Goal: Transaction & Acquisition: Purchase product/service

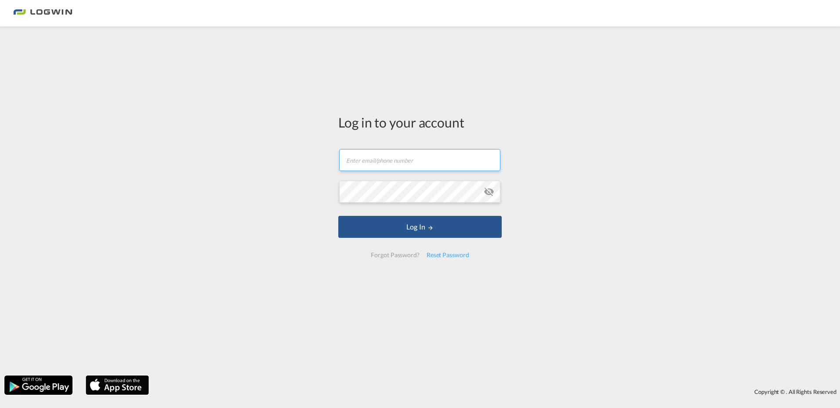
click at [383, 166] on input "text" at bounding box center [419, 160] width 161 height 22
type input "[PERSON_NAME][EMAIL_ADDRESS][DOMAIN_NAME]"
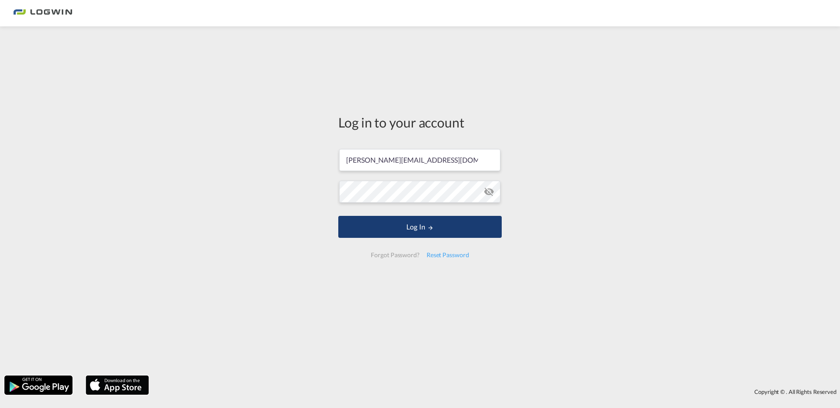
click at [415, 231] on button "Log In" at bounding box center [419, 227] width 163 height 22
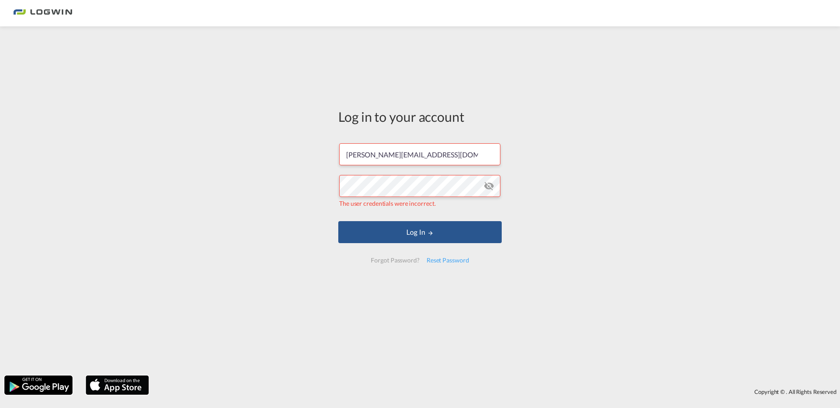
click at [490, 187] on md-icon "icon-eye-off" at bounding box center [489, 186] width 11 height 11
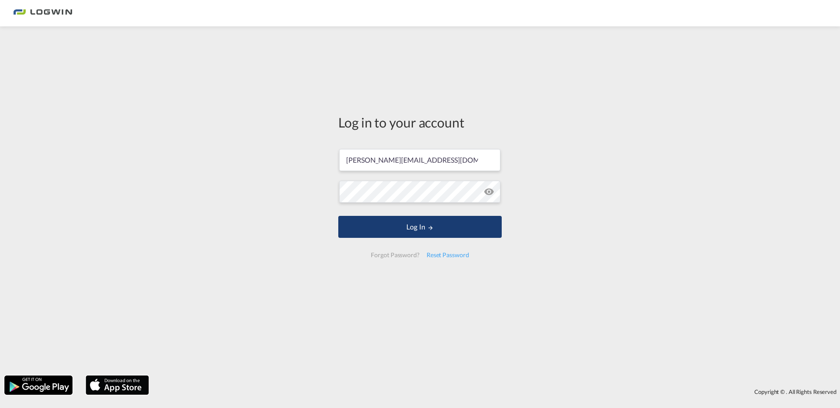
click at [403, 229] on button "Log In" at bounding box center [419, 227] width 163 height 22
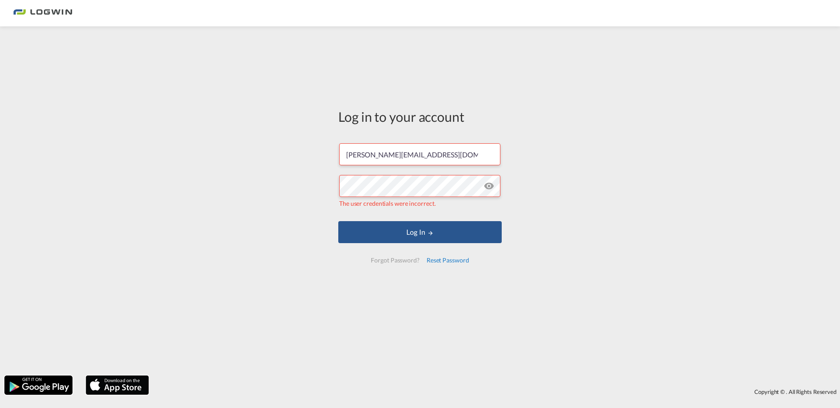
click at [459, 264] on div "Reset Password" at bounding box center [448, 260] width 50 height 16
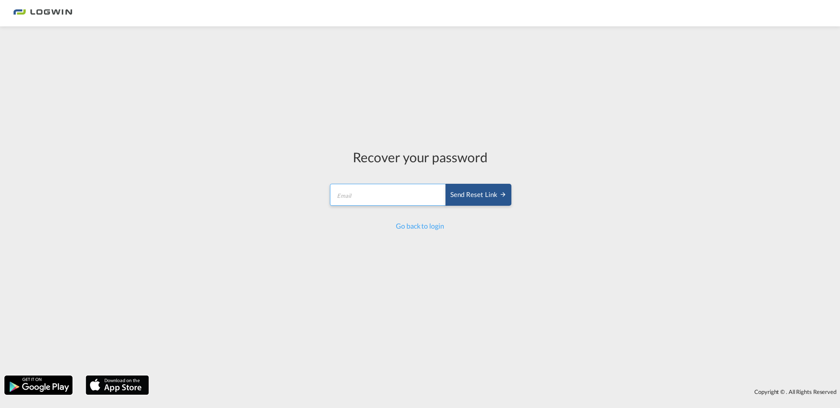
click at [393, 199] on input "email" at bounding box center [388, 195] width 116 height 22
type input "[PERSON_NAME][EMAIL_ADDRESS][DOMAIN_NAME]"
click at [596, 184] on div "Recover your password Guilherme.Gomes@logwin-logistics.com Send reset link Send…" at bounding box center [420, 201] width 840 height 340
click at [487, 197] on div "Send reset link" at bounding box center [478, 195] width 56 height 10
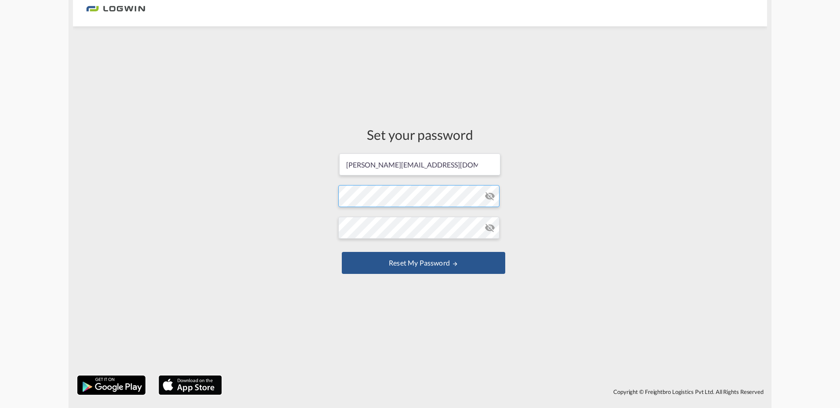
click at [403, 200] on form "[PERSON_NAME][EMAIL_ADDRESS][DOMAIN_NAME] Password must contain the following: …" at bounding box center [419, 214] width 163 height 124
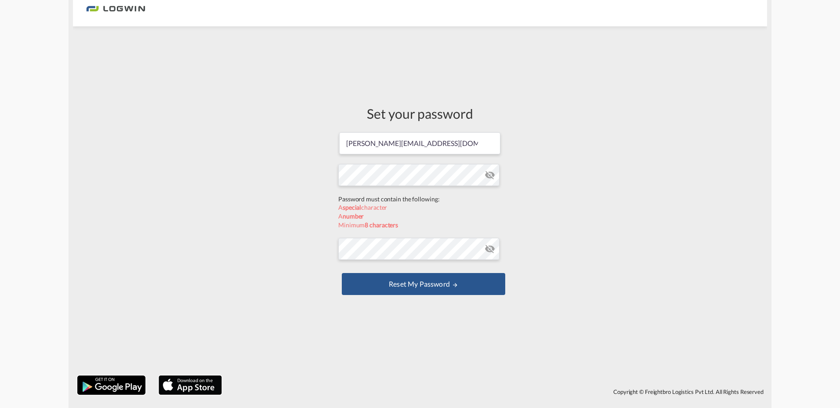
drag, startPoint x: 485, startPoint y: 174, endPoint x: 472, endPoint y: 183, distance: 15.8
click at [482, 178] on form "[PERSON_NAME][EMAIL_ADDRESS][DOMAIN_NAME] Password must contain the following: …" at bounding box center [419, 214] width 163 height 166
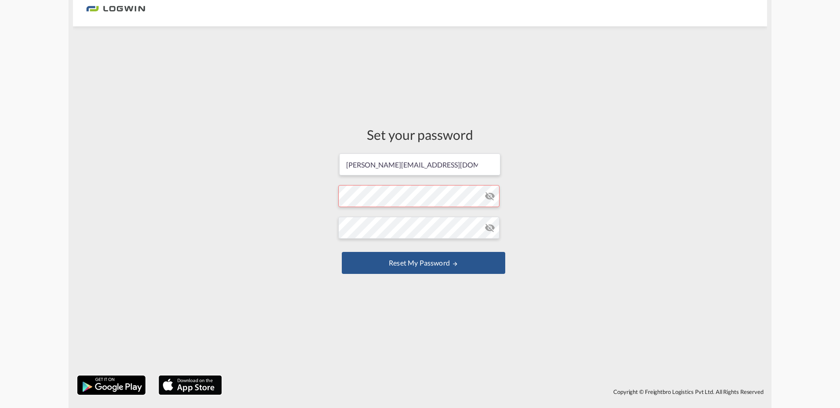
click at [369, 198] on form "[PERSON_NAME][EMAIL_ADDRESS][DOMAIN_NAME] Password must contain the following: …" at bounding box center [419, 214] width 163 height 124
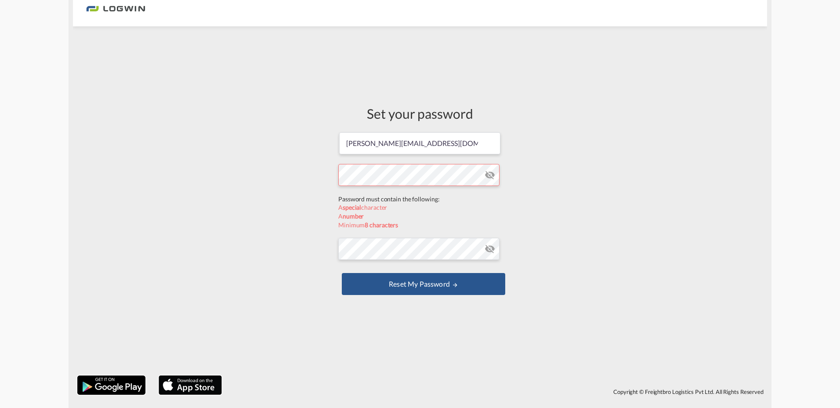
click at [485, 174] on form "[PERSON_NAME][EMAIL_ADDRESS][DOMAIN_NAME] Password must contain the following: …" at bounding box center [419, 214] width 163 height 166
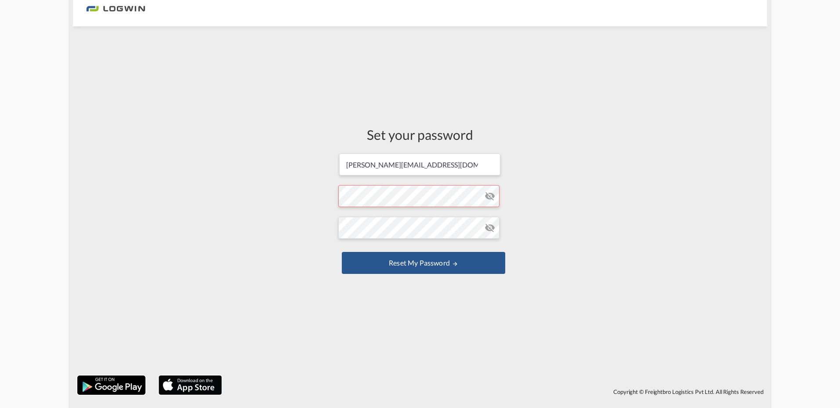
click at [489, 193] on md-icon "icon-eye-off" at bounding box center [490, 196] width 11 height 11
click at [457, 198] on form "[PERSON_NAME][EMAIL_ADDRESS][DOMAIN_NAME] Password must contain the following: …" at bounding box center [419, 214] width 163 height 124
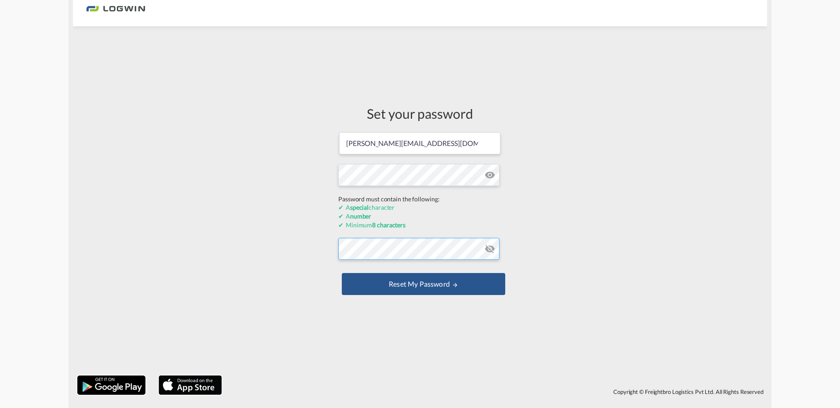
click at [395, 254] on form "[PERSON_NAME][EMAIL_ADDRESS][DOMAIN_NAME] Password must contain the following: …" at bounding box center [419, 214] width 163 height 166
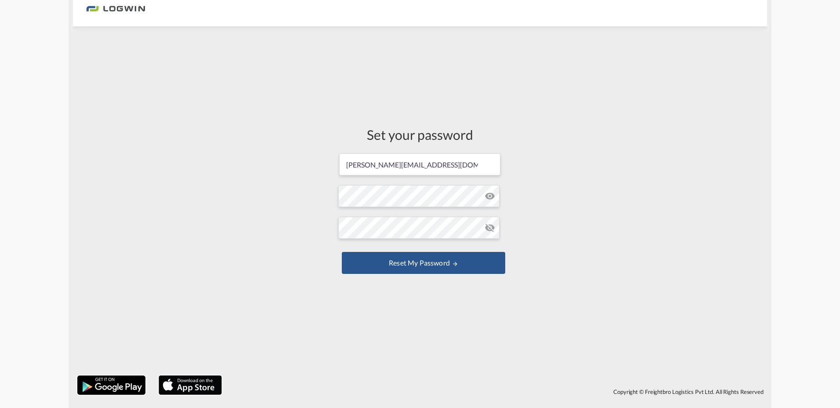
click at [578, 199] on div "Set your password [PERSON_NAME][EMAIL_ADDRESS][DOMAIN_NAME] Password must conta…" at bounding box center [420, 201] width 694 height 340
click at [489, 227] on md-icon "icon-eye-off" at bounding box center [490, 227] width 11 height 11
click at [417, 269] on button "Reset my password" at bounding box center [423, 263] width 163 height 22
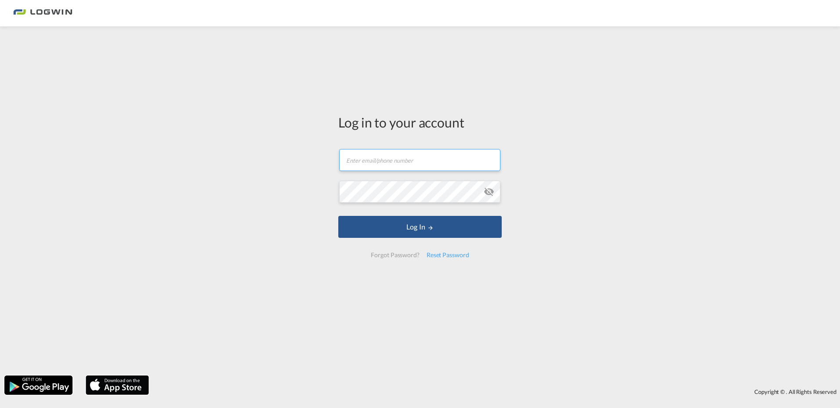
click at [407, 160] on input "text" at bounding box center [419, 160] width 161 height 22
type input "[PERSON_NAME][EMAIL_ADDRESS][DOMAIN_NAME]"
click at [491, 192] on md-icon "icon-eye-off" at bounding box center [489, 191] width 11 height 11
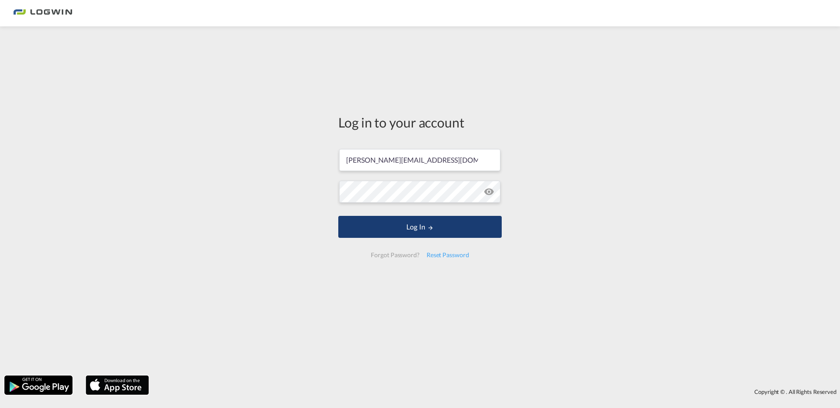
click at [428, 234] on button "Log In" at bounding box center [419, 227] width 163 height 22
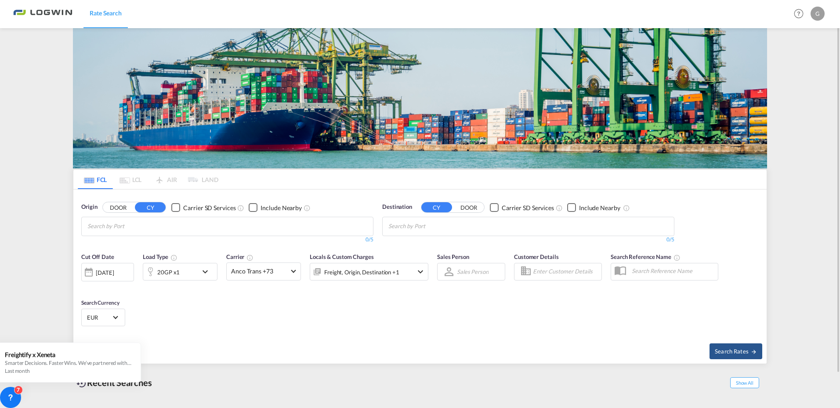
click at [130, 229] on input "Chips input." at bounding box center [128, 226] width 83 height 14
type input "[GEOGRAPHIC_DATA]"
drag, startPoint x: 131, startPoint y: 228, endPoint x: 76, endPoint y: 228, distance: 55.4
click at [116, 222] on input "[GEOGRAPHIC_DATA]" at bounding box center [128, 226] width 83 height 14
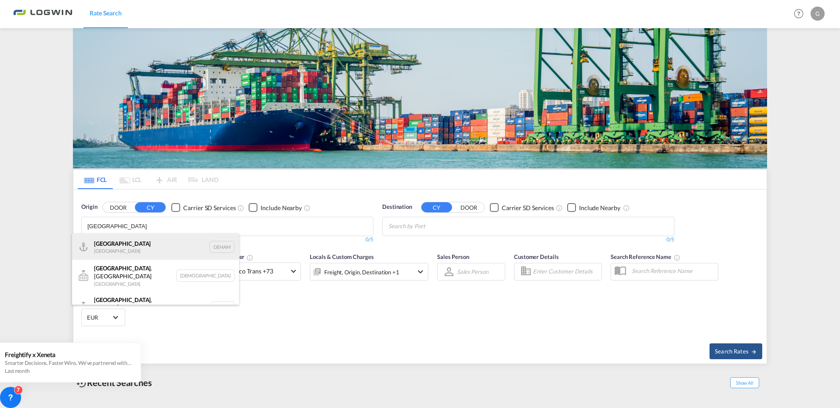
type input "[GEOGRAPHIC_DATA]"
click at [122, 246] on div "[GEOGRAPHIC_DATA] [GEOGRAPHIC_DATA] DEHAM" at bounding box center [155, 246] width 167 height 26
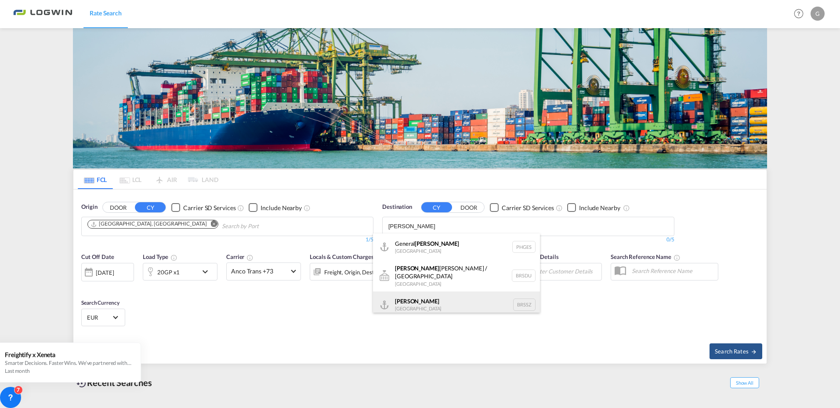
type input "[PERSON_NAME]"
click at [413, 302] on div "[PERSON_NAME] [GEOGRAPHIC_DATA] BRSSZ" at bounding box center [456, 304] width 167 height 26
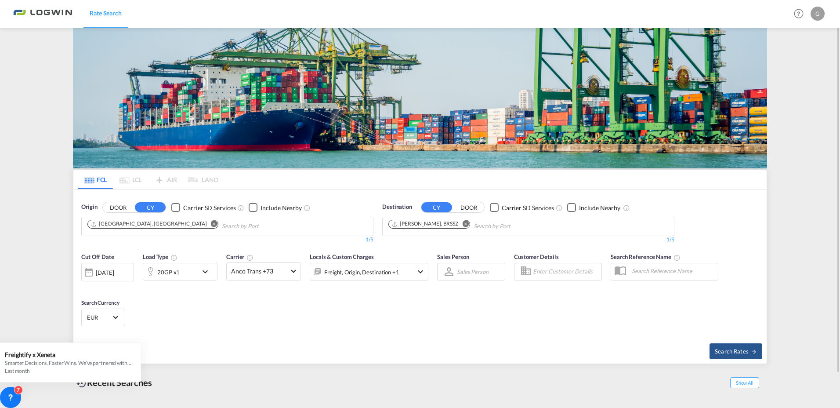
click at [208, 270] on md-icon "icon-chevron-down" at bounding box center [207, 271] width 15 height 11
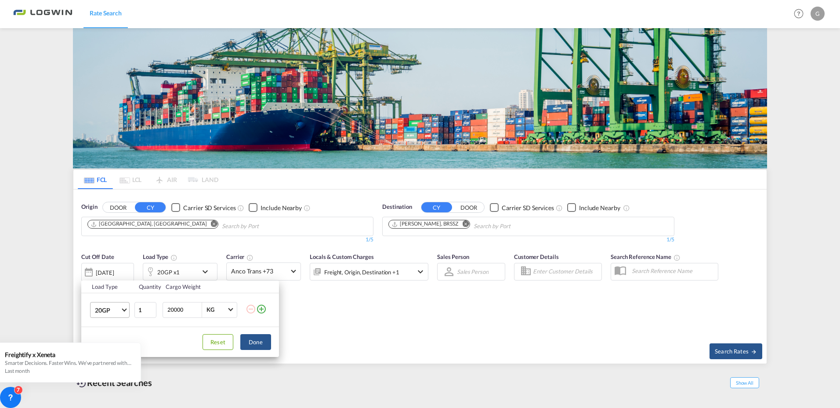
click at [124, 311] on span "Choose: \a20GP" at bounding box center [124, 308] width 5 height 5
click at [383, 329] on md-backdrop at bounding box center [420, 204] width 840 height 408
click at [125, 312] on md-select-value "20GP" at bounding box center [111, 309] width 35 height 15
click at [111, 301] on div "40HC" at bounding box center [103, 300] width 16 height 9
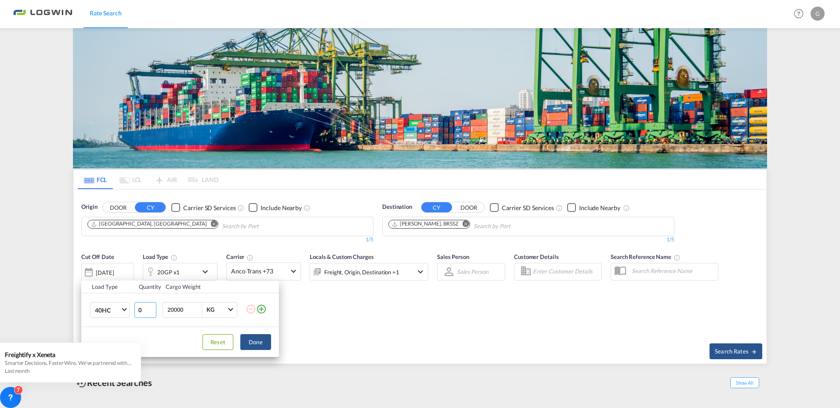
click at [148, 312] on input "0" at bounding box center [145, 310] width 22 height 16
click at [152, 312] on input "0" at bounding box center [145, 310] width 22 height 16
type input "2"
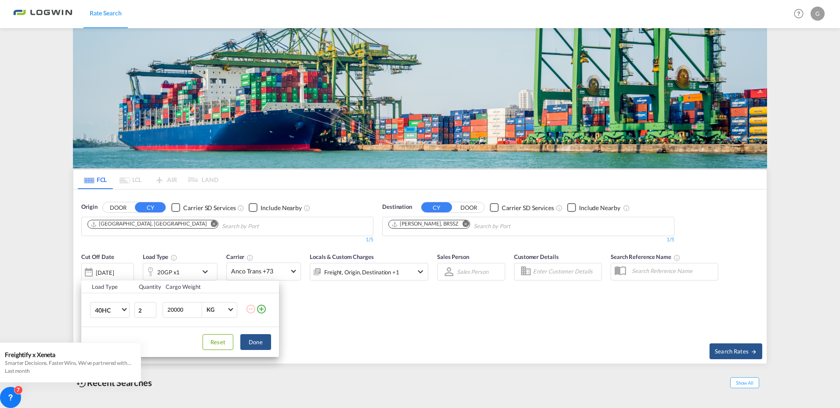
click at [362, 307] on div "Load Type Quantity Cargo Weight 40HC 2 20000 KG KG Load type addition is restri…" at bounding box center [420, 204] width 840 height 408
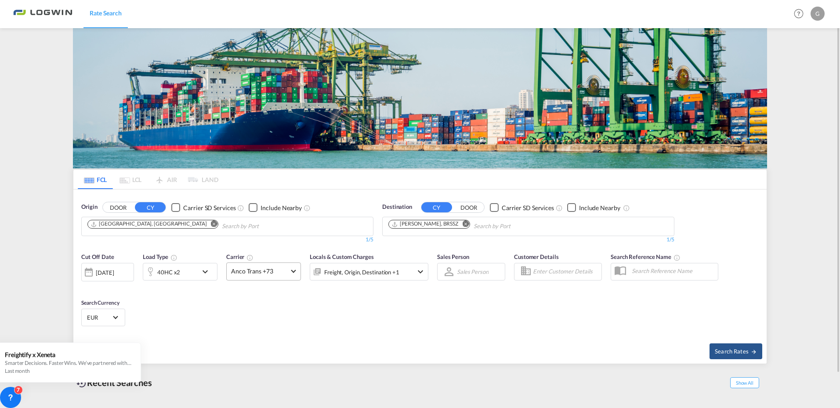
click at [291, 271] on md-select-value "Anco Trans +73" at bounding box center [264, 271] width 74 height 17
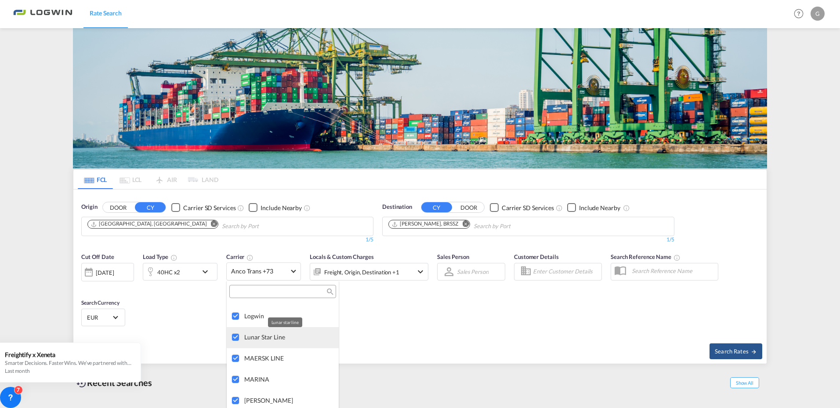
scroll to position [1489, 0]
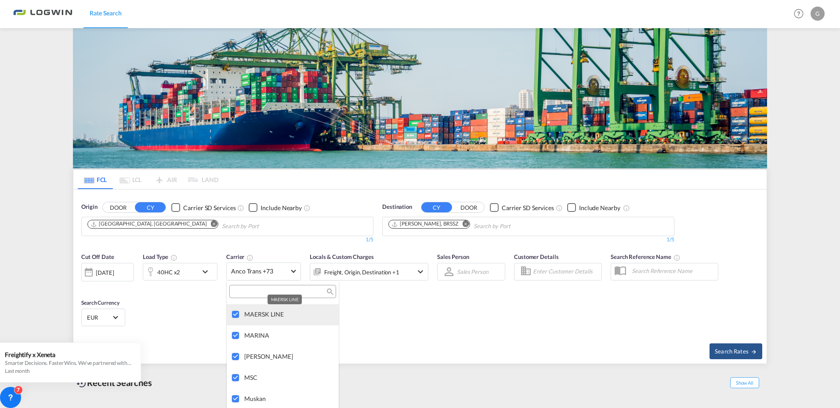
click at [267, 315] on div "MAERSK LINE" at bounding box center [287, 313] width 87 height 7
click at [273, 316] on div "MAERSK LINE" at bounding box center [287, 313] width 87 height 7
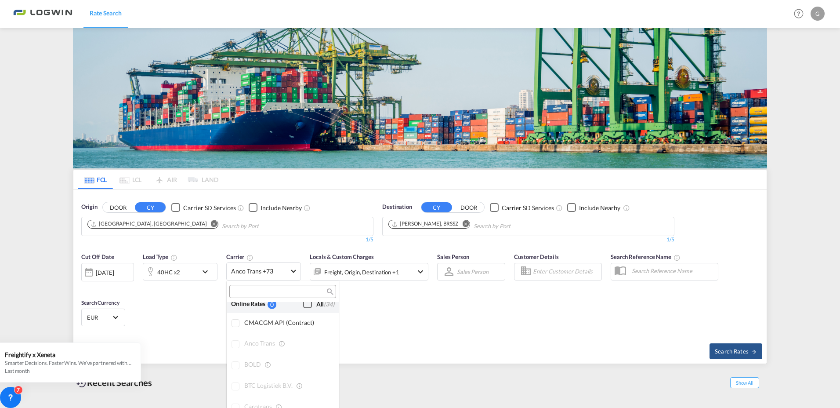
scroll to position [0, 0]
click at [412, 341] on md-backdrop at bounding box center [420, 204] width 840 height 408
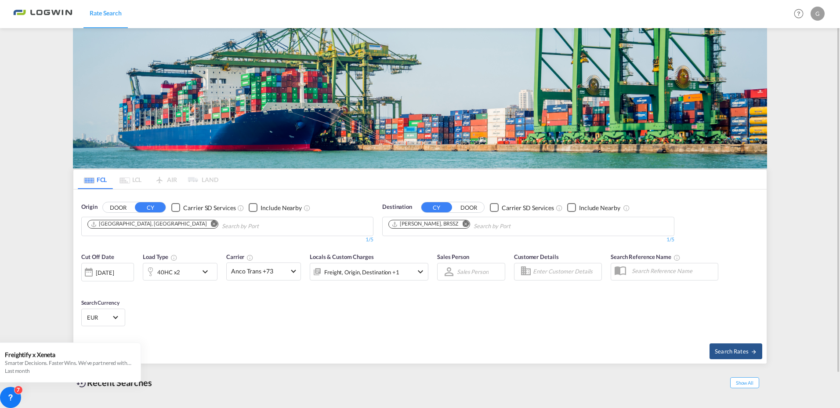
click at [351, 269] on div "Freight, Origin, Destination +1" at bounding box center [361, 272] width 75 height 12
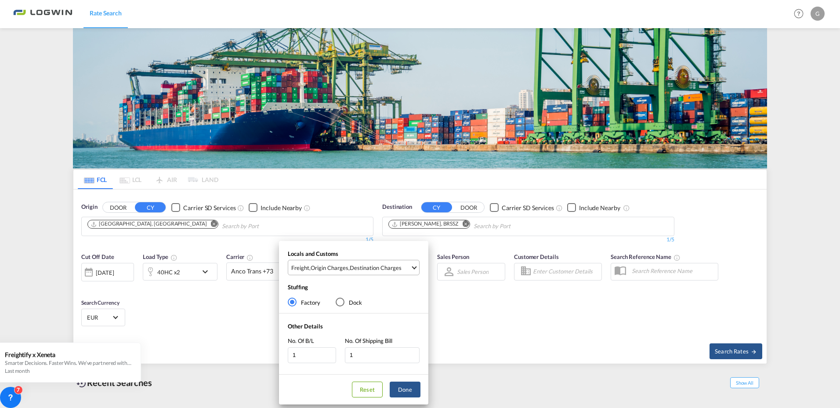
click at [317, 268] on div "Origin Charges" at bounding box center [330, 268] width 38 height 8
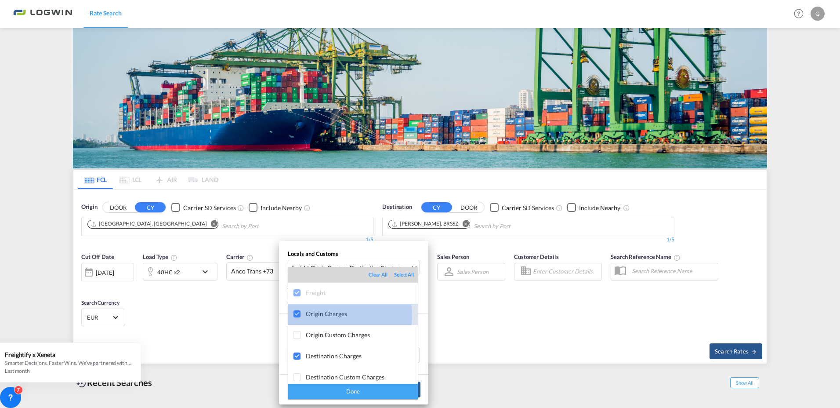
click at [299, 315] on div at bounding box center [297, 314] width 9 height 9
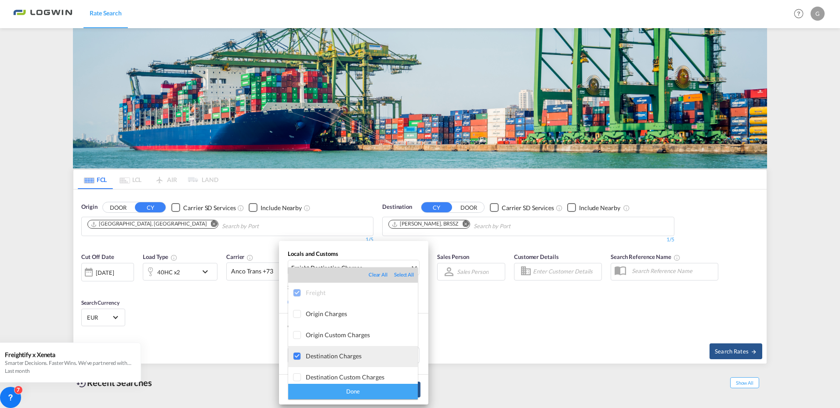
click at [297, 357] on div at bounding box center [297, 356] width 9 height 9
click at [346, 395] on div "Done" at bounding box center [353, 391] width 130 height 15
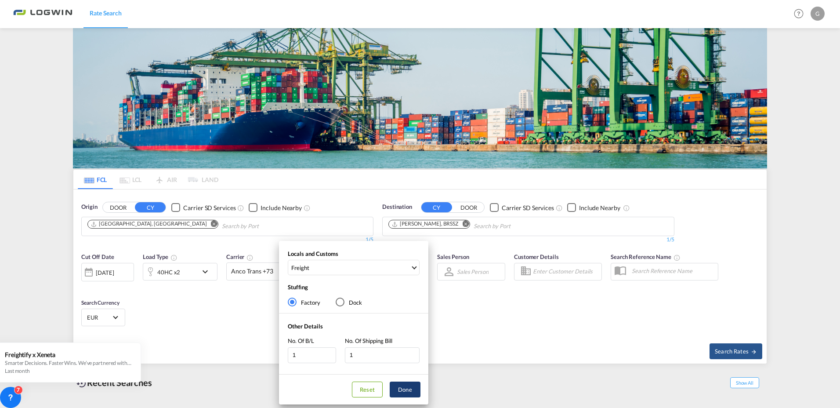
drag, startPoint x: 403, startPoint y: 392, endPoint x: 424, endPoint y: 353, distance: 44.6
click at [404, 391] on button "Done" at bounding box center [405, 389] width 31 height 16
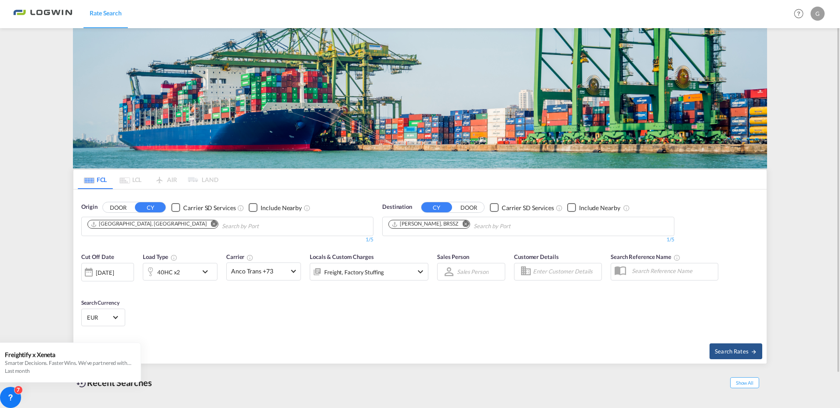
click at [444, 319] on div "Cut Off Date [DATE] [DATE] Load Type 40HC x2 Carrier Anco Trans +73 Locals & Cu…" at bounding box center [419, 291] width 693 height 86
click at [384, 279] on div "Freight, Factory Stuffing" at bounding box center [357, 272] width 94 height 18
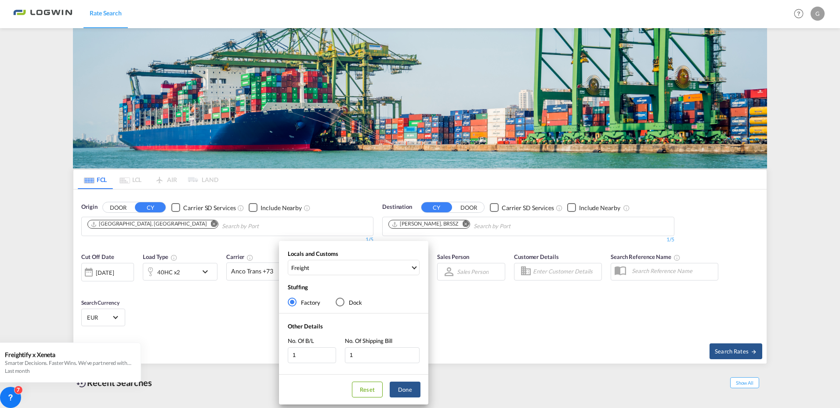
click at [292, 300] on div "Factory" at bounding box center [292, 302] width 4 height 4
click at [341, 304] on div "Dock" at bounding box center [340, 301] width 9 height 9
click at [292, 301] on div "Factory" at bounding box center [292, 301] width 9 height 9
click at [441, 301] on div "Locals and Customs Freight Clear All Select All Freight Origin Charges Origin C…" at bounding box center [420, 204] width 840 height 408
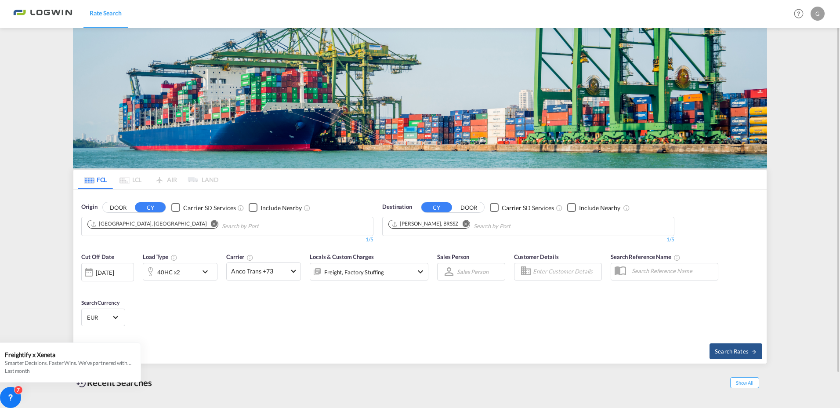
click at [405, 389] on div "Recent Searches Show All" at bounding box center [420, 380] width 694 height 24
click at [487, 268] on md-select "Sales Person Select Sales Person No results found" at bounding box center [472, 271] width 33 height 12
click at [484, 251] on input "search" at bounding box center [485, 250] width 74 height 21
type input "gui"
click at [478, 276] on md-option "[PERSON_NAME]" at bounding box center [482, 271] width 79 height 21
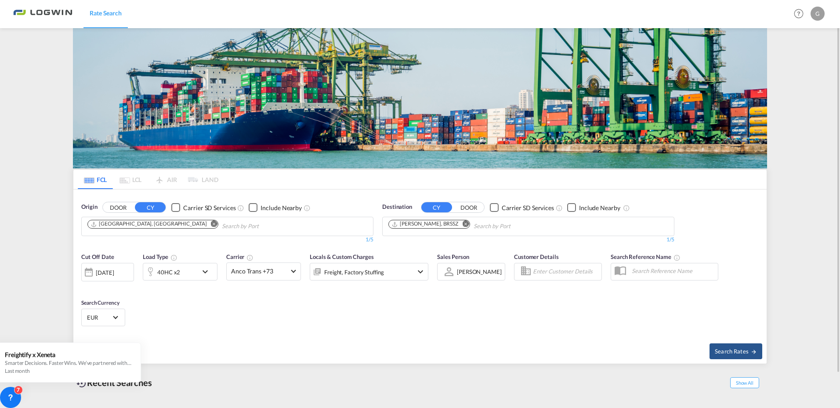
click at [554, 273] on input "Enter Customer Details" at bounding box center [566, 271] width 66 height 13
click at [579, 313] on div "Cut Off Date [DATE] [DATE] Load Type 40HC x2 Carrier Anco Trans +73 Locals & Cu…" at bounding box center [419, 291] width 693 height 86
click at [729, 349] on span "Search Rates" at bounding box center [736, 350] width 42 height 7
type input "DEHAM to BRSSZ / [DATE]"
